Goal: Find contact information: Find contact information

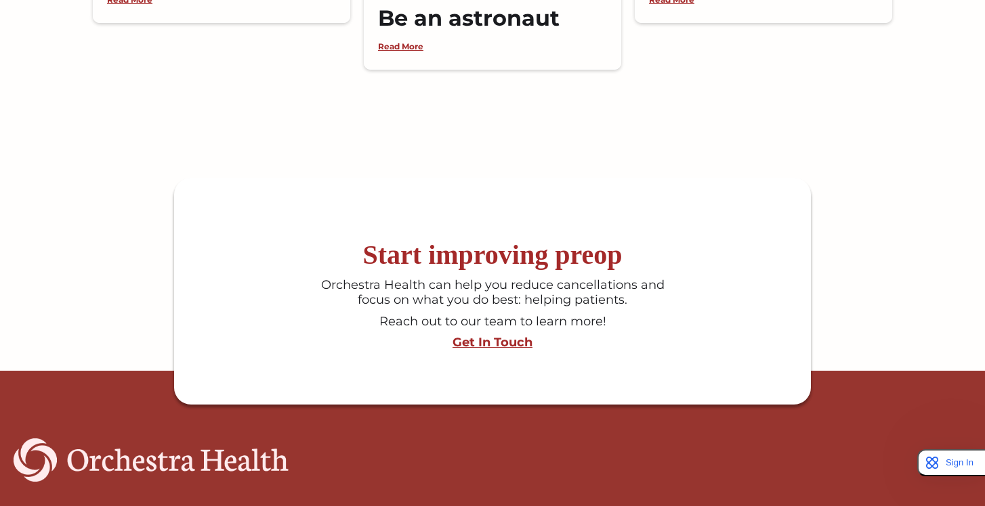
scroll to position [3582, 0]
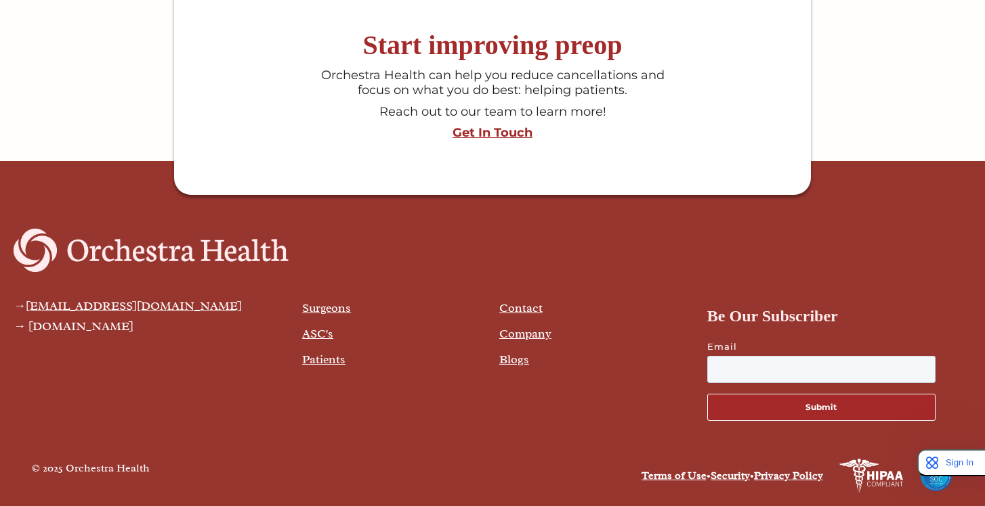
click at [512, 310] on link "Contact" at bounding box center [520, 308] width 43 height 15
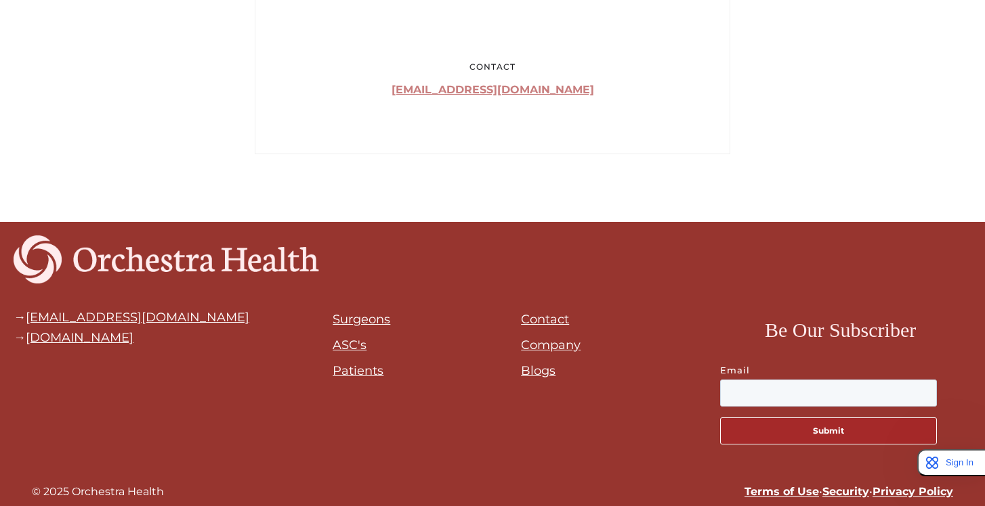
scroll to position [1059, 0]
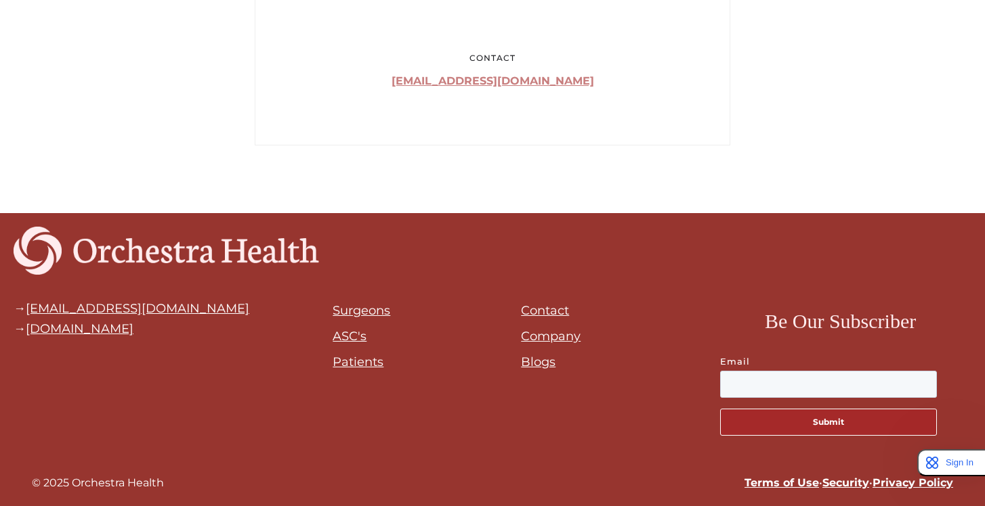
click at [548, 336] on link "Company" at bounding box center [551, 336] width 60 height 15
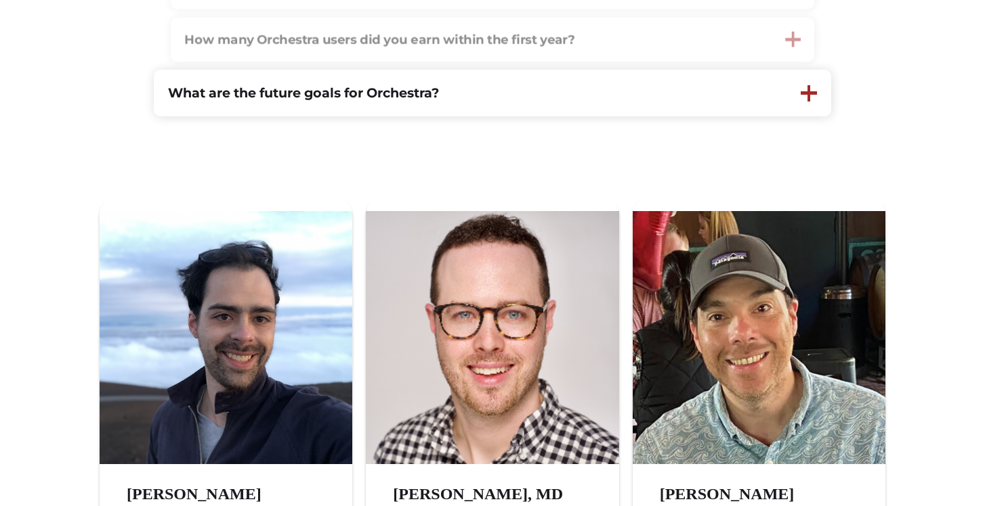
scroll to position [746, 0]
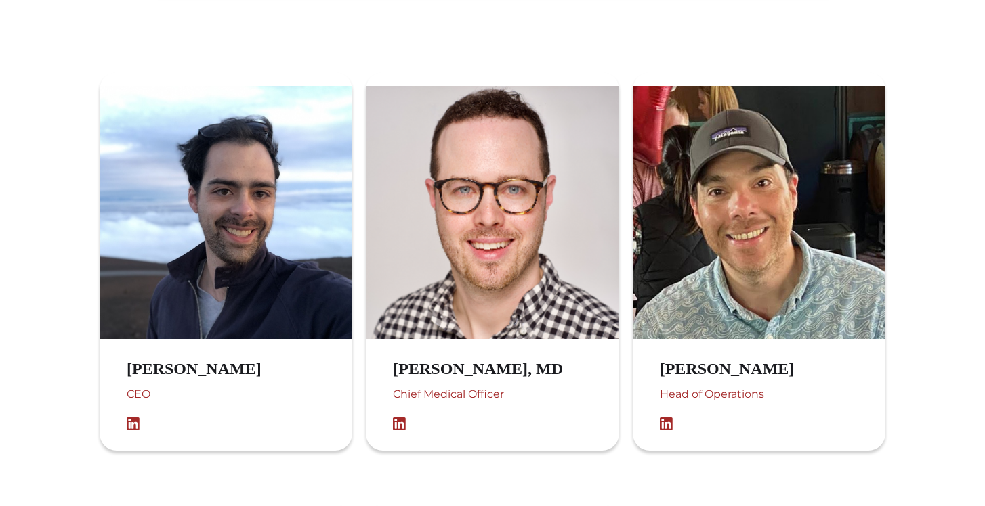
click at [130, 427] on img at bounding box center [137, 425] width 20 height 14
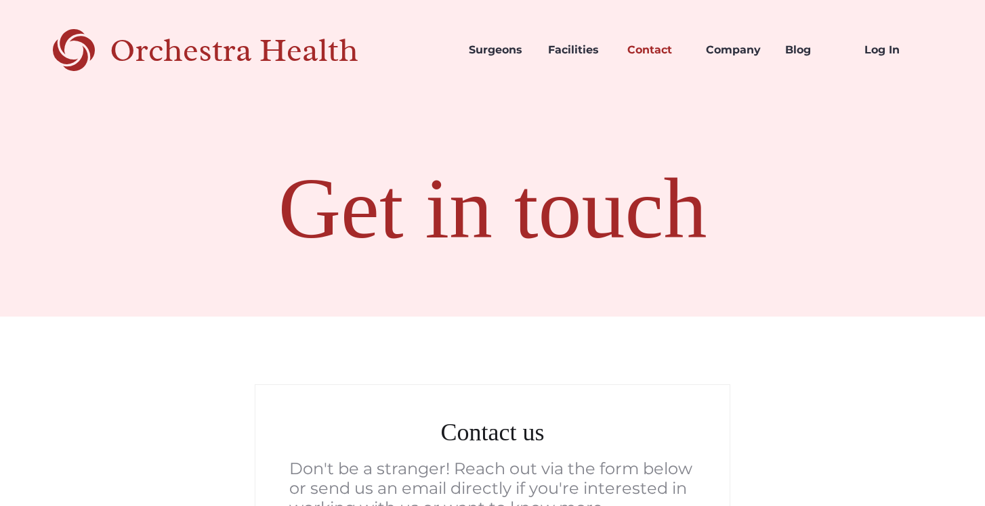
scroll to position [669, 0]
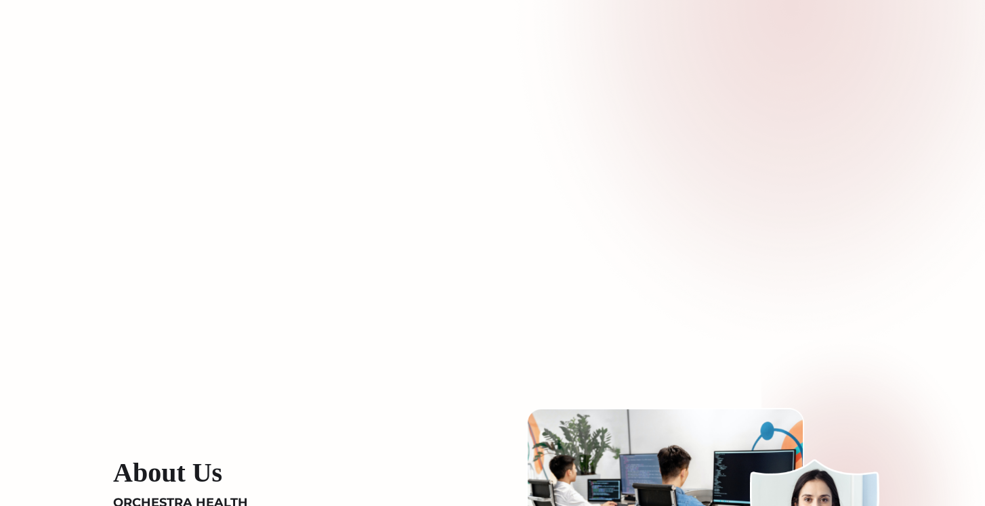
scroll to position [2217, 0]
